Goal: Find specific page/section: Find specific page/section

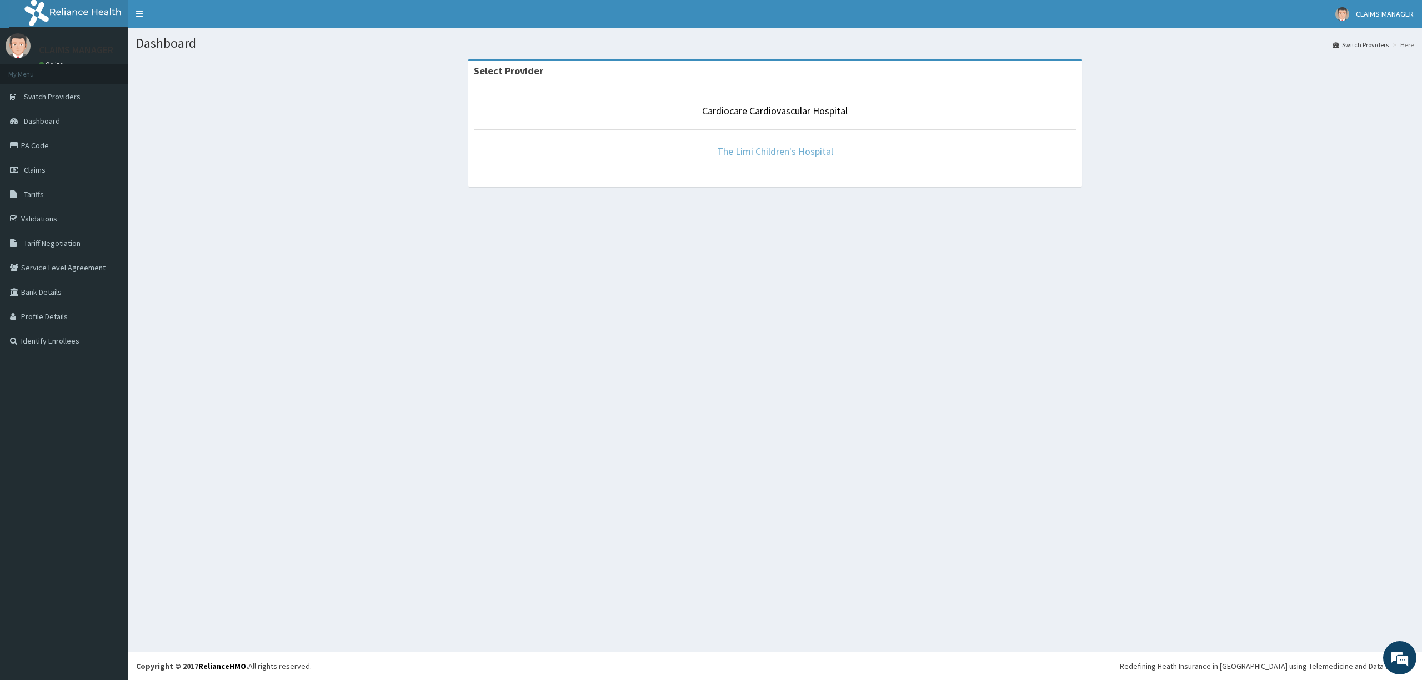
click at [751, 147] on link "The Limi Children's Hospital" at bounding box center [775, 151] width 116 height 13
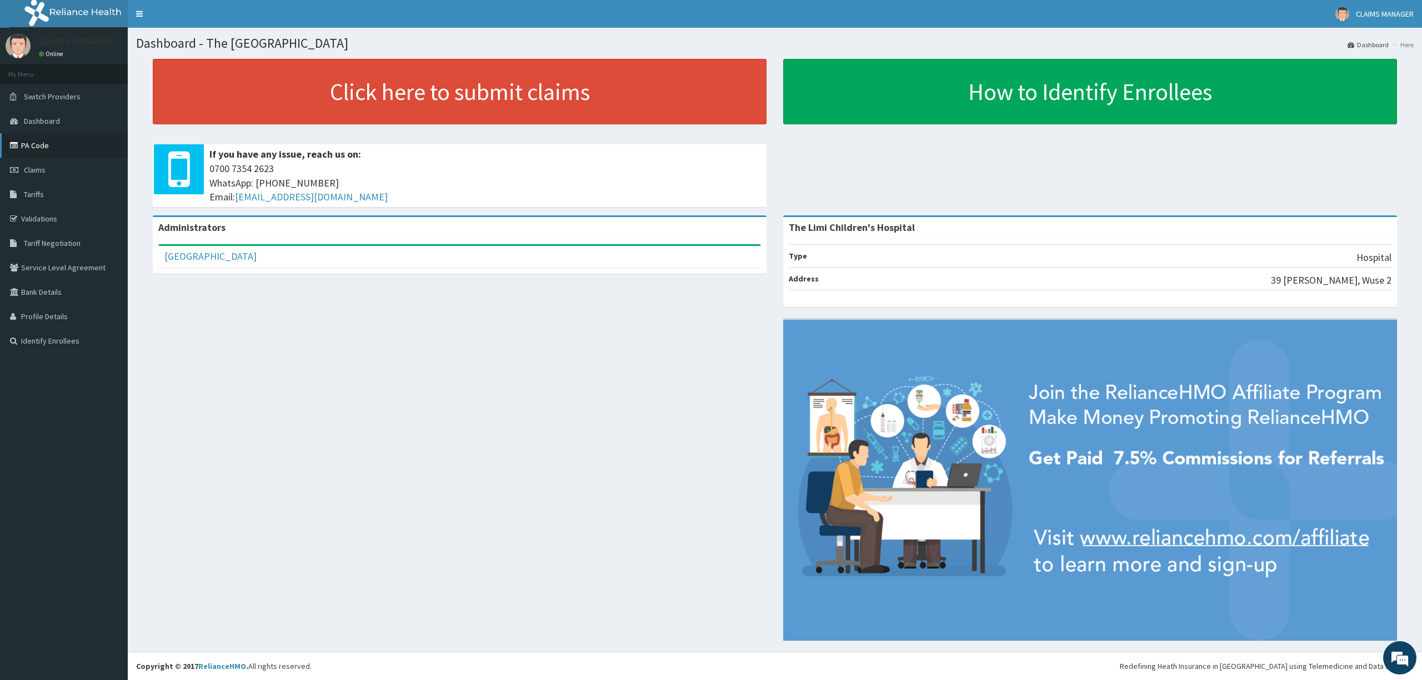
click at [58, 143] on link "PA Code" at bounding box center [64, 145] width 128 height 24
